Goal: Use online tool/utility: Utilize a website feature to perform a specific function

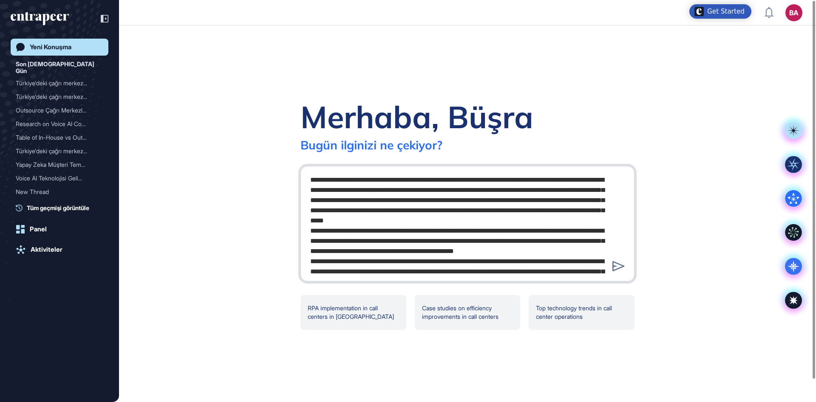
scroll to position [533, 0]
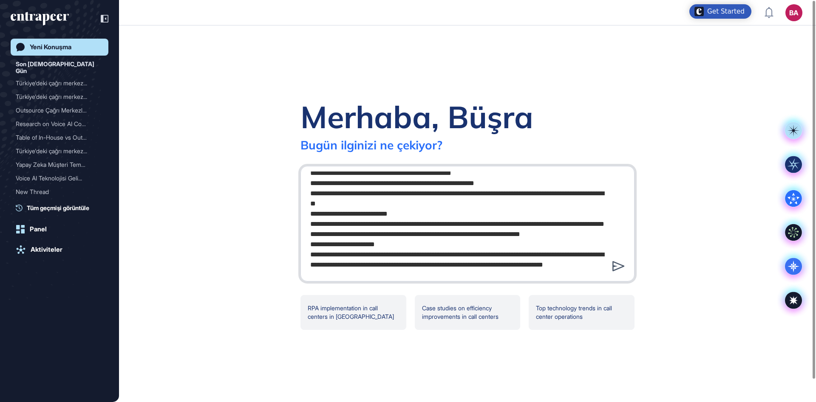
type textarea "**********"
click at [615, 268] on icon at bounding box center [618, 266] width 12 height 10
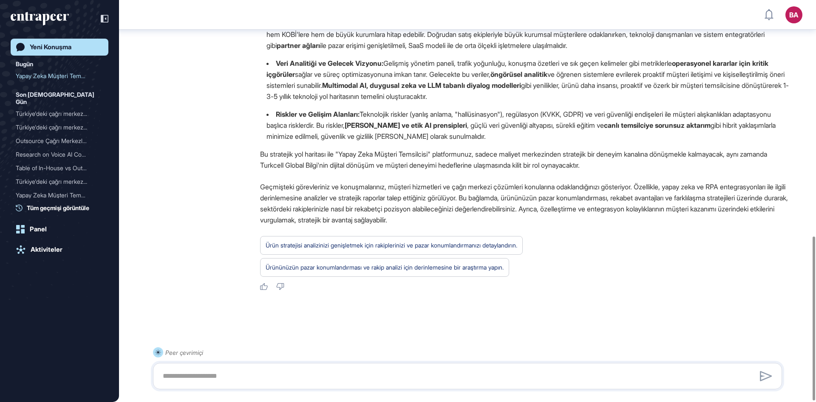
scroll to position [579, 0]
click at [60, 148] on div "Research on Voice AI Comp..." at bounding box center [56, 155] width 81 height 14
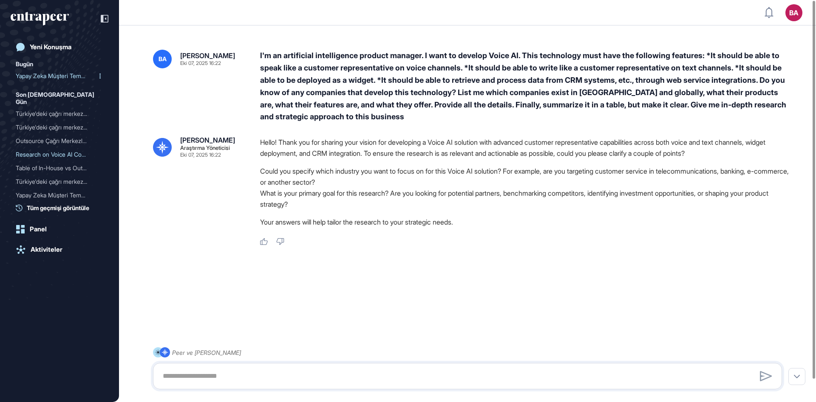
click at [45, 73] on div "Yapay Zeka Müşteri Temsil..." at bounding box center [56, 76] width 81 height 14
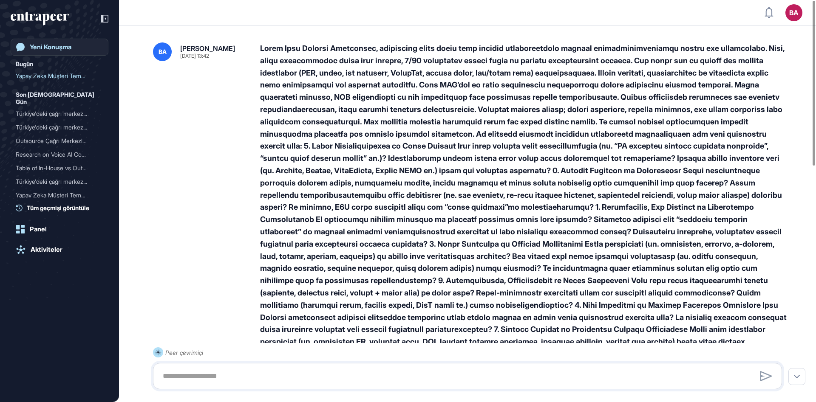
click at [61, 40] on link "Yeni Konuşma" at bounding box center [60, 47] width 98 height 17
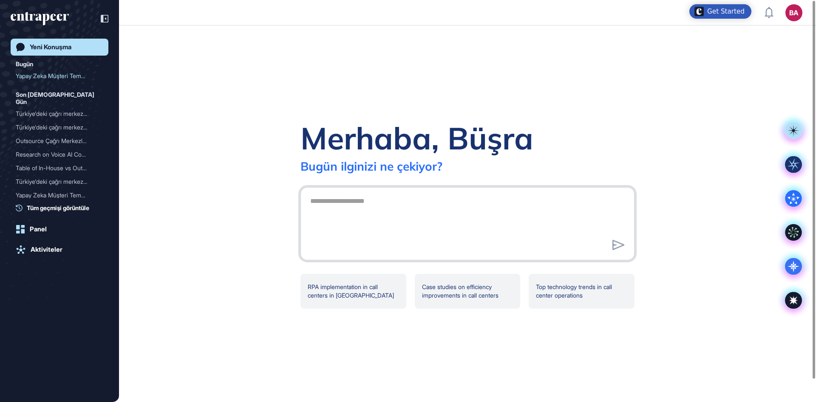
click at [339, 209] on textarea at bounding box center [467, 222] width 325 height 59
paste textarea "**********"
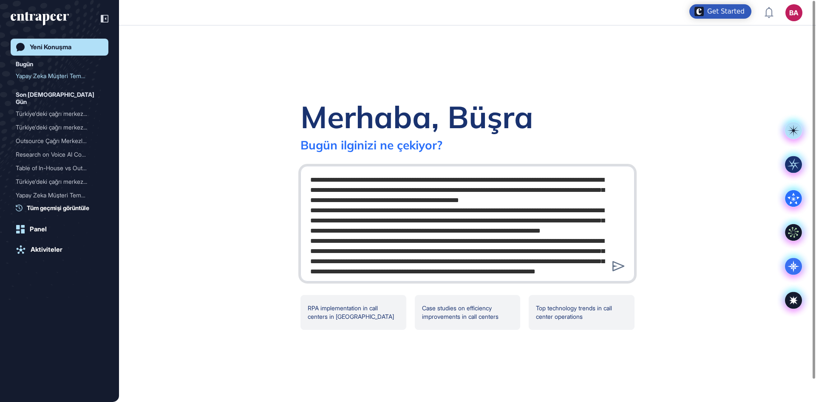
scroll to position [197, 0]
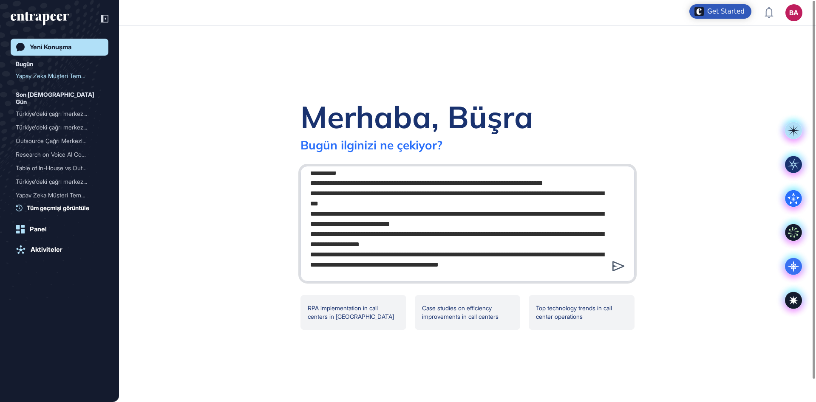
type textarea "**********"
click at [618, 271] on icon at bounding box center [618, 266] width 12 height 10
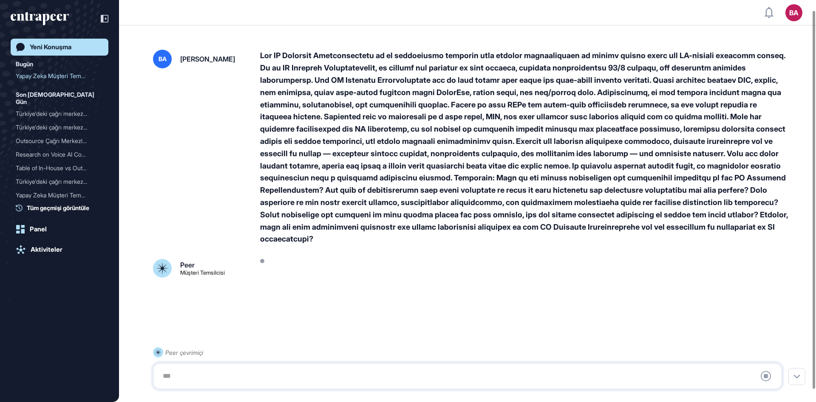
scroll to position [24, 0]
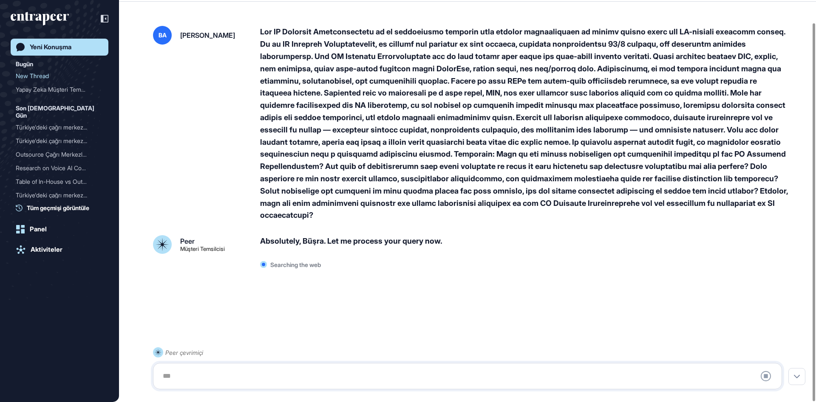
click at [54, 48] on div "Yeni Konuşma" at bounding box center [51, 47] width 42 height 8
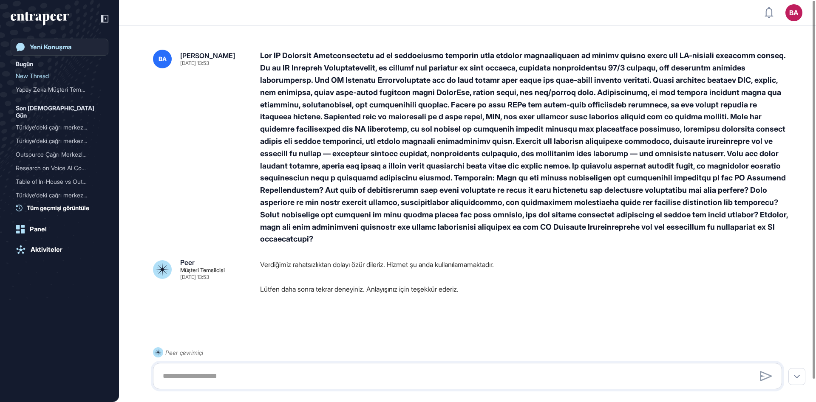
click at [42, 46] on div "Yeni Konuşma" at bounding box center [51, 47] width 42 height 8
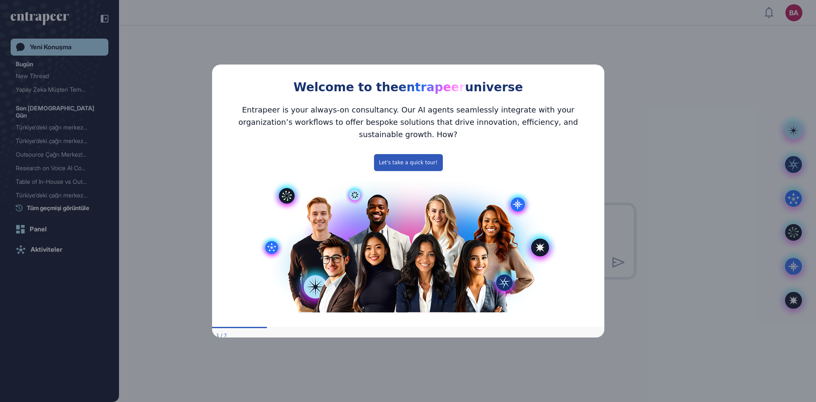
click at [600, 65] on icon "Close Preview" at bounding box center [598, 63] width 3 height 3
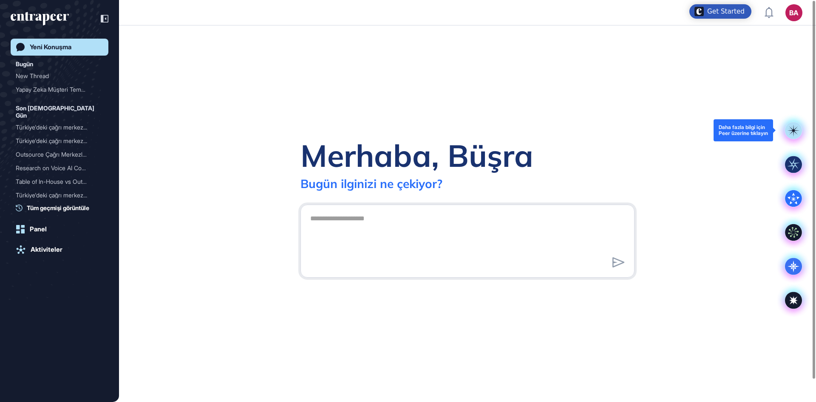
click at [802, 131] on div at bounding box center [793, 130] width 34 height 34
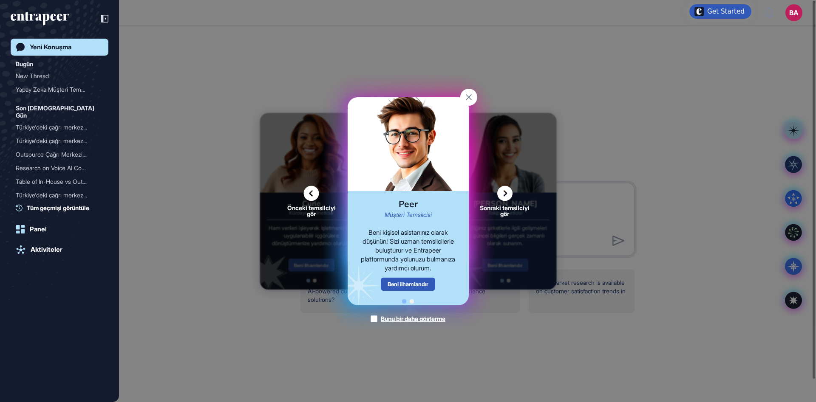
click at [505, 195] on icon at bounding box center [504, 193] width 15 height 15
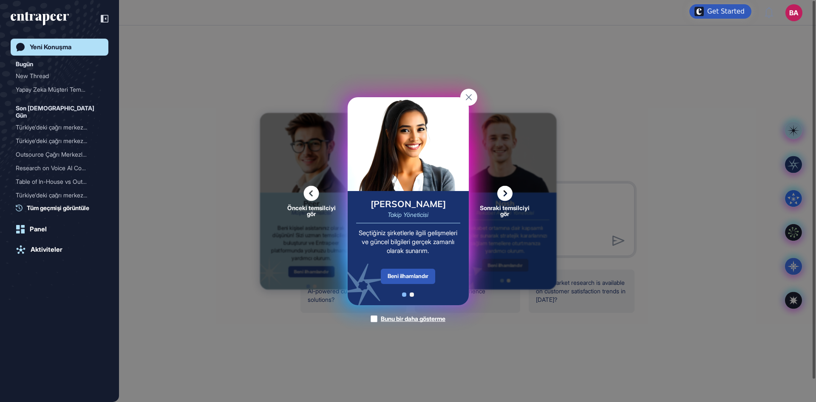
click at [505, 195] on icon at bounding box center [504, 193] width 15 height 15
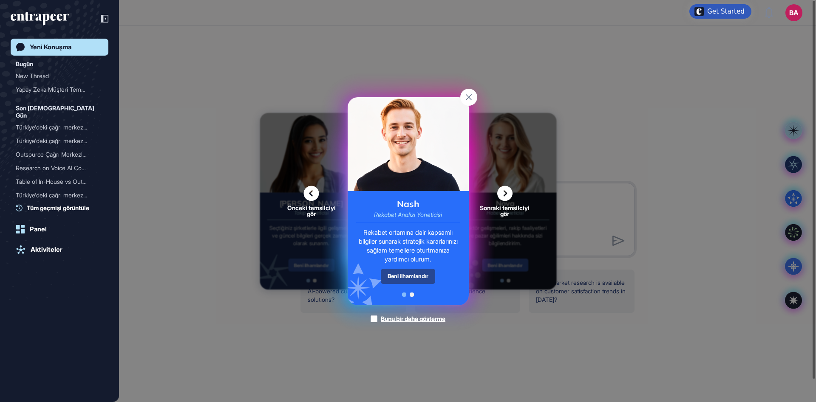
click at [401, 275] on div "Beni ilhamlandır" at bounding box center [408, 276] width 54 height 15
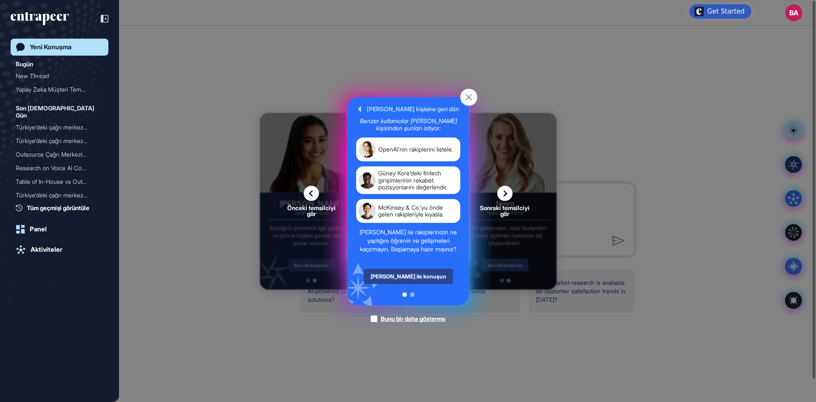
click at [401, 276] on div "[PERSON_NAME] ile konuşun" at bounding box center [407, 276] width 89 height 15
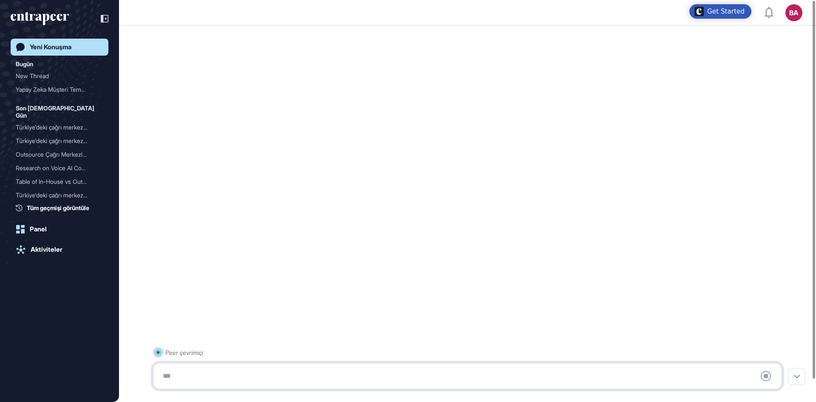
click at [225, 377] on div at bounding box center [467, 376] width 619 height 17
paste textarea "**********"
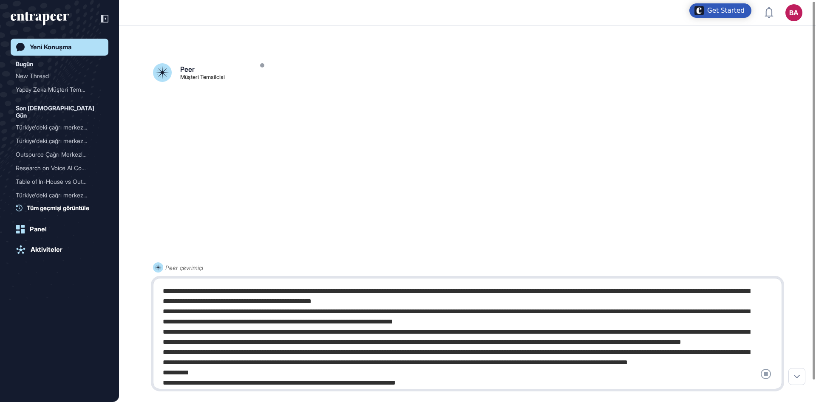
scroll to position [64, 0]
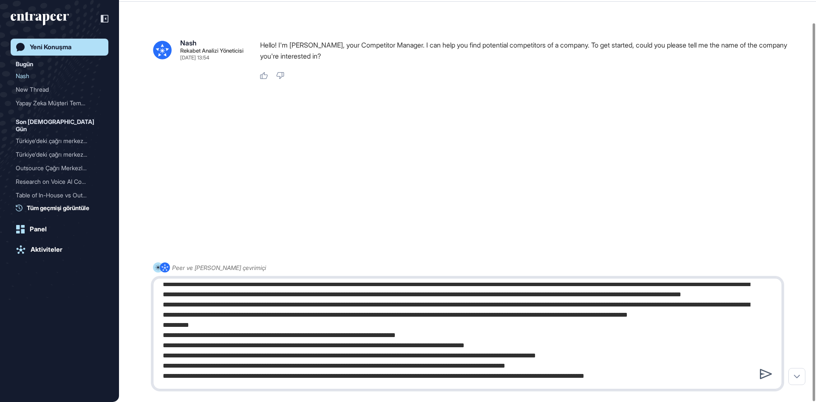
type textarea "**********"
click at [768, 374] on icon at bounding box center [766, 374] width 12 height 10
